Goal: Check status: Check status

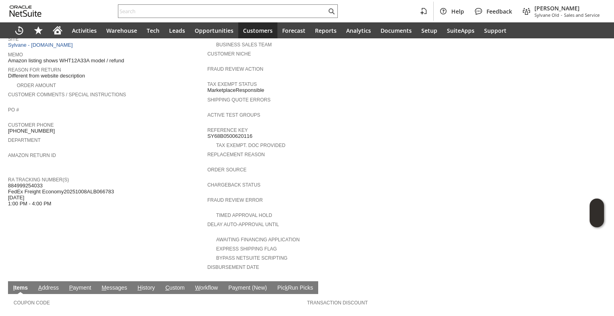
scroll to position [160, 0]
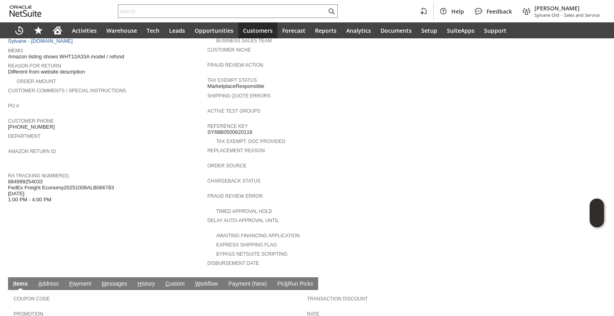
click at [38, 179] on span "884999254033 FedEx Freight Economy20251008ALB066783 [DATE] 1:00 PM - 4:00 PM" at bounding box center [61, 191] width 106 height 24
copy span "884999254033"
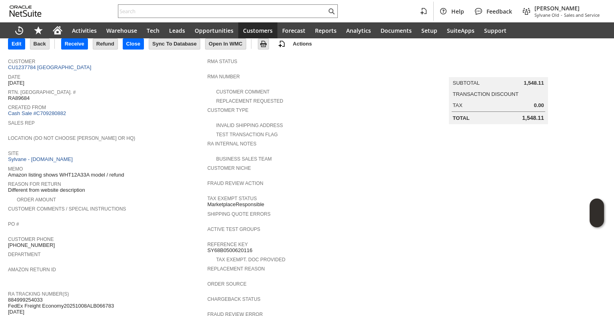
scroll to position [40, 0]
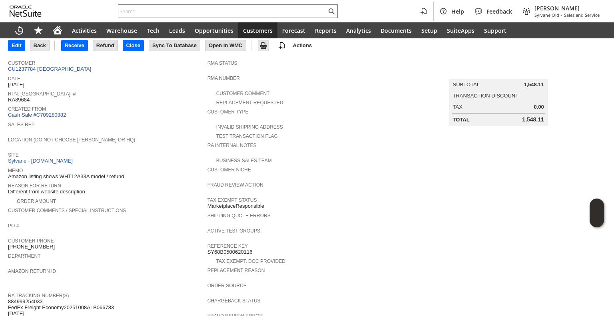
click at [145, 120] on span "Sales Rep" at bounding box center [106, 124] width 196 height 8
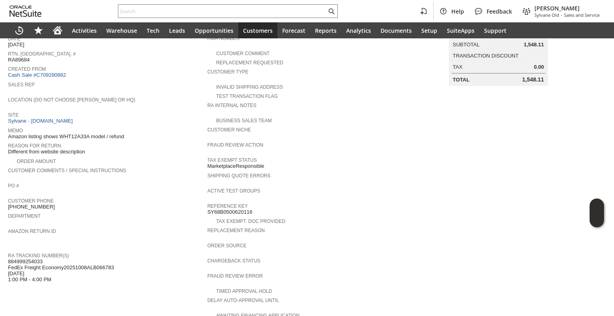
scroll to position [160, 0]
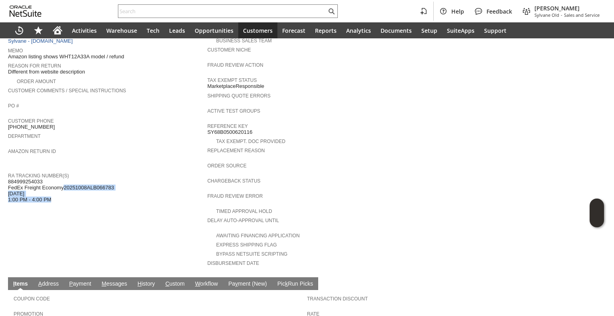
drag, startPoint x: 64, startPoint y: 179, endPoint x: 118, endPoint y: 179, distance: 53.6
click at [118, 179] on div "RA Tracking Number(s) 884999254033 FedEx Freight Economy20251008ALB066783 10/08…" at bounding box center [106, 187] width 196 height 32
drag, startPoint x: 118, startPoint y: 179, endPoint x: 16, endPoint y: 179, distance: 101.6
click at [21, 179] on div "RA Tracking Number(s) 884999254033 FedEx Freight Economy20251008ALB066783 10/08…" at bounding box center [106, 187] width 196 height 32
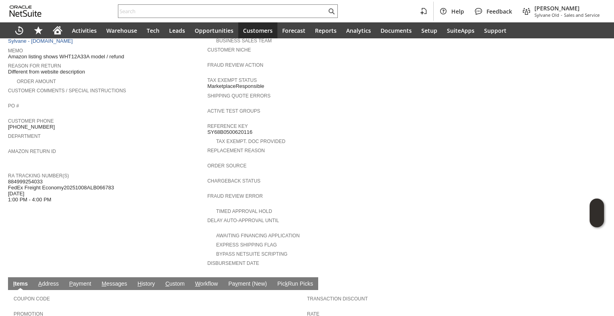
click at [16, 179] on span "884999254033 FedEx Freight Economy20251008ALB066783 10/08/2025 1:00 PM - 4:00 PM" at bounding box center [61, 191] width 106 height 24
drag, startPoint x: 16, startPoint y: 179, endPoint x: 28, endPoint y: 178, distance: 12.1
click at [28, 179] on span "884999254033 FedEx Freight Economy20251008ALB066783 10/08/2025 1:00 PM - 4:00 PM" at bounding box center [61, 191] width 106 height 24
click at [43, 179] on span "884999254033 FedEx Freight Economy20251008ALB066783 10/08/2025 1:00 PM - 4:00 PM" at bounding box center [61, 191] width 106 height 24
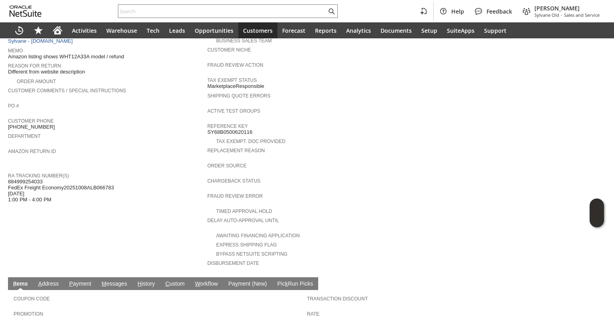
click at [38, 182] on span "884999254033 FedEx Freight Economy20251008ALB066783 10/08/2025 1:00 PM - 4:00 PM" at bounding box center [61, 191] width 106 height 24
click at [66, 180] on span "884999254033 FedEx Freight Economy20251008ALB066783 10/08/2025 1:00 PM - 4:00 PM" at bounding box center [61, 191] width 106 height 24
drag, startPoint x: 62, startPoint y: 180, endPoint x: 73, endPoint y: 179, distance: 10.9
click at [73, 179] on span "884999254033 FedEx Freight Economy20251008ALB066783 10/08/2025 1:00 PM - 4:00 PM" at bounding box center [61, 191] width 106 height 24
click at [85, 179] on span "884999254033 FedEx Freight Economy20251008ALB066783 10/08/2025 1:00 PM - 4:00 PM" at bounding box center [61, 191] width 106 height 24
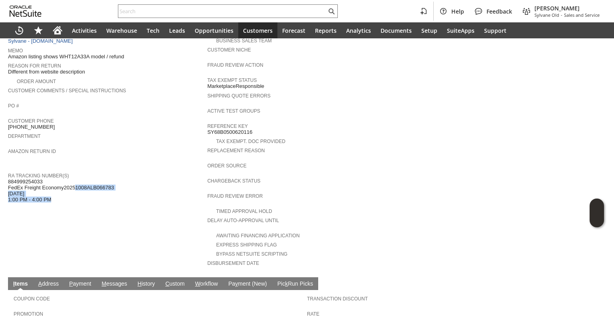
drag, startPoint x: 123, startPoint y: 180, endPoint x: 76, endPoint y: 178, distance: 47.6
click at [76, 178] on div "RA Tracking Number(s) 884999254033 FedEx Freight Economy20251008ALB066783 10/08…" at bounding box center [106, 187] width 196 height 32
click at [76, 179] on span "884999254033 FedEx Freight Economy20251008ALB066783 10/08/2025 1:00 PM - 4:00 PM" at bounding box center [61, 191] width 106 height 24
drag, startPoint x: 63, startPoint y: 178, endPoint x: 73, endPoint y: 178, distance: 10.4
click at [73, 179] on span "884999254033 FedEx Freight Economy20251008ALB066783 10/08/2025 1:00 PM - 4:00 PM" at bounding box center [61, 191] width 106 height 24
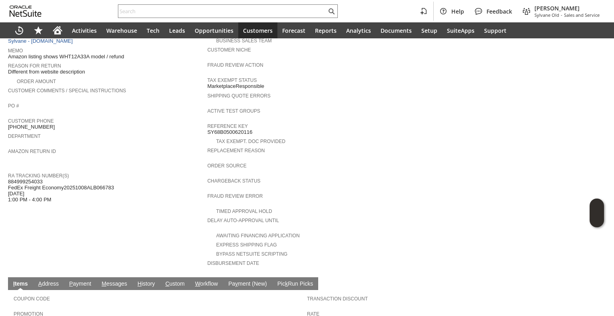
click at [77, 180] on span "884999254033 FedEx Freight Economy20251008ALB066783 10/08/2025 1:00 PM - 4:00 PM" at bounding box center [61, 191] width 106 height 24
drag, startPoint x: 76, startPoint y: 181, endPoint x: 80, endPoint y: 182, distance: 4.9
click at [80, 182] on span "884999254033 FedEx Freight Economy20251008ALB066783 10/08/2025 1:00 PM - 4:00 PM" at bounding box center [61, 191] width 106 height 24
drag, startPoint x: 87, startPoint y: 180, endPoint x: 91, endPoint y: 180, distance: 4.1
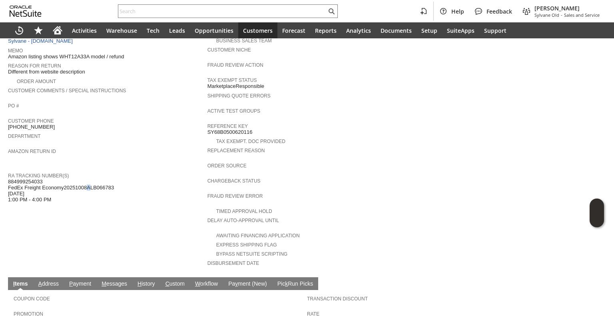
click at [91, 180] on span "884999254033 FedEx Freight Economy20251008ALB066783 10/08/2025 1:00 PM - 4:00 PM" at bounding box center [61, 191] width 106 height 24
drag, startPoint x: 99, startPoint y: 180, endPoint x: 104, endPoint y: 179, distance: 4.9
click at [104, 179] on span "884999254033 FedEx Freight Economy20251008ALB066783 10/08/2025 1:00 PM - 4:00 PM" at bounding box center [61, 191] width 106 height 24
drag, startPoint x: 118, startPoint y: 179, endPoint x: 101, endPoint y: 176, distance: 17.8
click at [101, 176] on div "RA Tracking Number(s) 884999254033 FedEx Freight Economy20251008ALB066783 10/08…" at bounding box center [106, 187] width 196 height 32
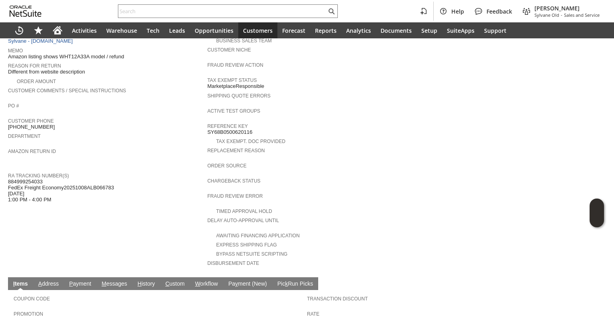
click at [116, 176] on div "RA Tracking Number(s) 884999254033 FedEx Freight Economy20251008ALB066783 10/08…" at bounding box center [106, 187] width 196 height 32
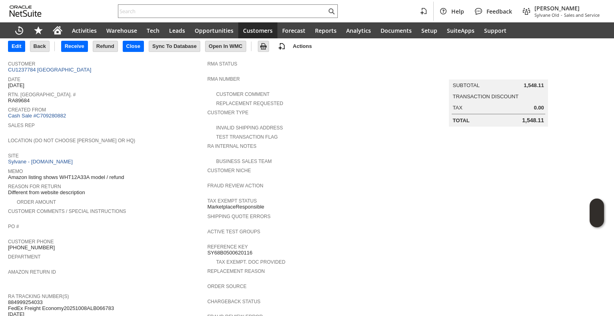
scroll to position [43, 0]
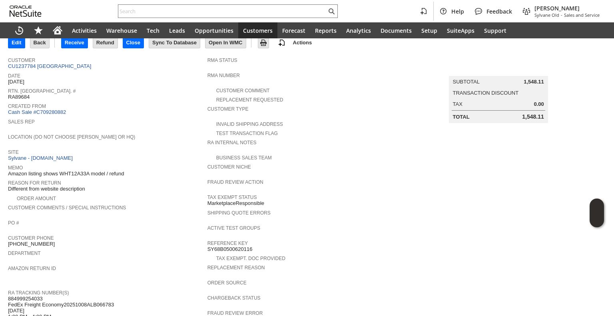
click at [362, 208] on span "Shipping Quote Errors" at bounding box center [306, 212] width 196 height 8
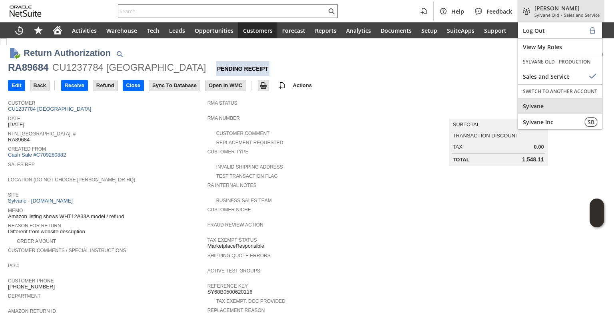
click at [549, 108] on span "Sylvane" at bounding box center [560, 106] width 74 height 8
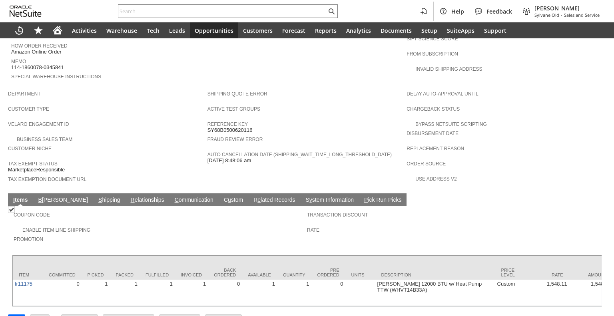
click at [96, 197] on link "S hipping" at bounding box center [109, 201] width 26 height 8
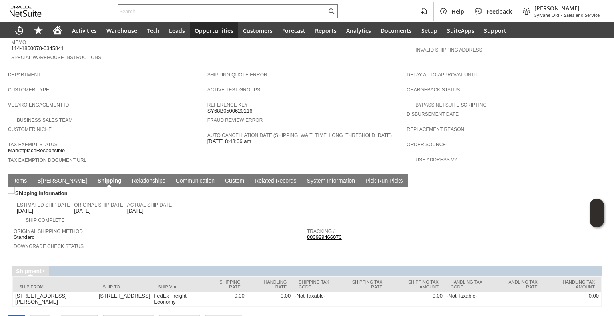
scroll to position [433, 0]
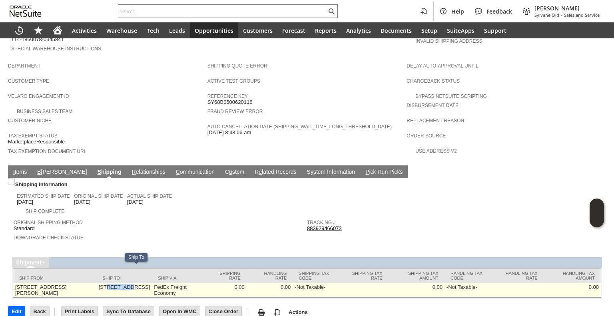
drag, startPoint x: 98, startPoint y: 267, endPoint x: 124, endPoint y: 266, distance: 25.7
click at [124, 283] on td "[STREET_ADDRESS]" at bounding box center [125, 290] width 56 height 14
drag, startPoint x: 128, startPoint y: 270, endPoint x: 139, endPoint y: 269, distance: 11.6
click at [138, 283] on td "[STREET_ADDRESS]" at bounding box center [125, 290] width 56 height 14
click at [149, 283] on td "[STREET_ADDRESS]" at bounding box center [125, 290] width 56 height 14
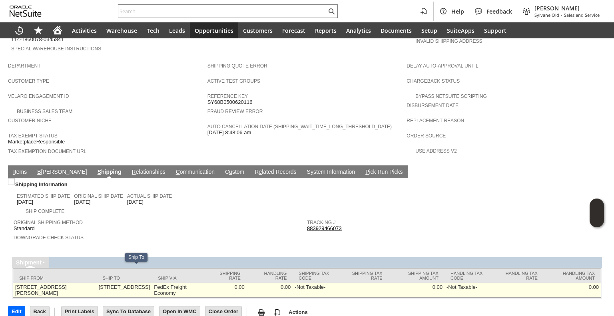
drag, startPoint x: 98, startPoint y: 277, endPoint x: 126, endPoint y: 274, distance: 28.2
click at [126, 283] on td "[STREET_ADDRESS]" at bounding box center [125, 290] width 56 height 14
